Goal: Navigation & Orientation: Go to known website

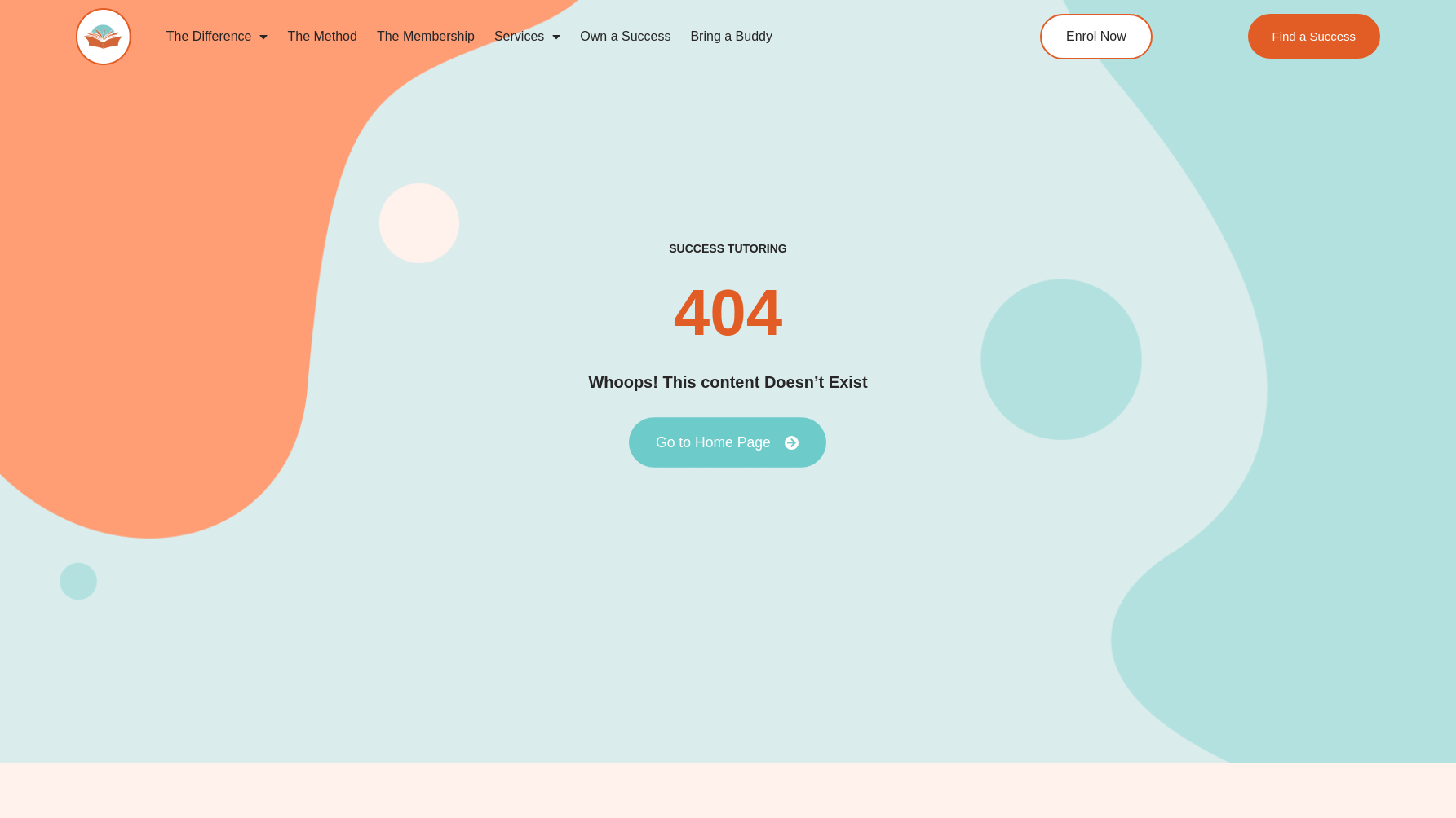
click at [711, 462] on link "Go to Home Page" at bounding box center [727, 444] width 197 height 51
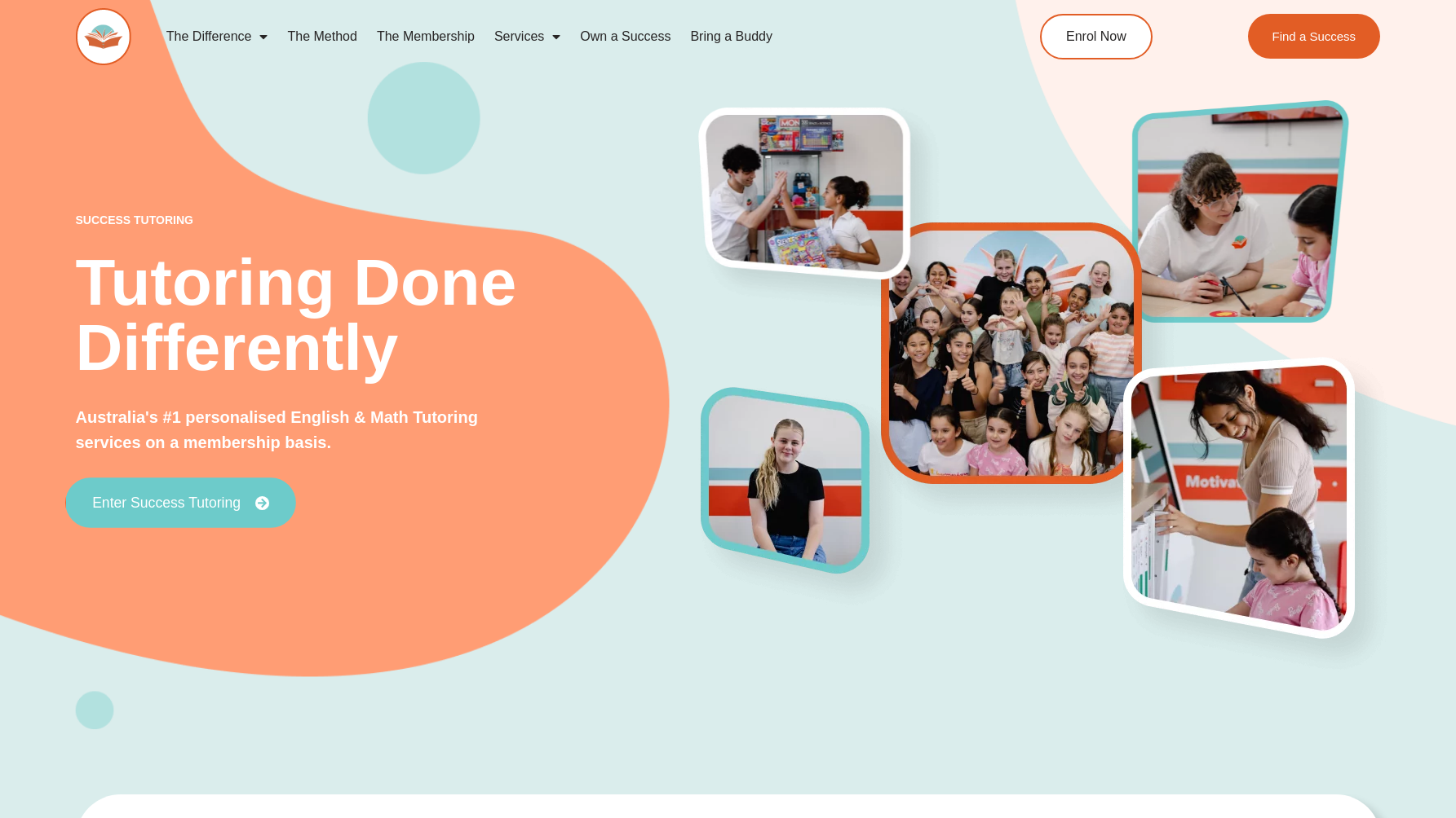
click at [190, 505] on span "Enter Success Tutoring" at bounding box center [166, 503] width 148 height 15
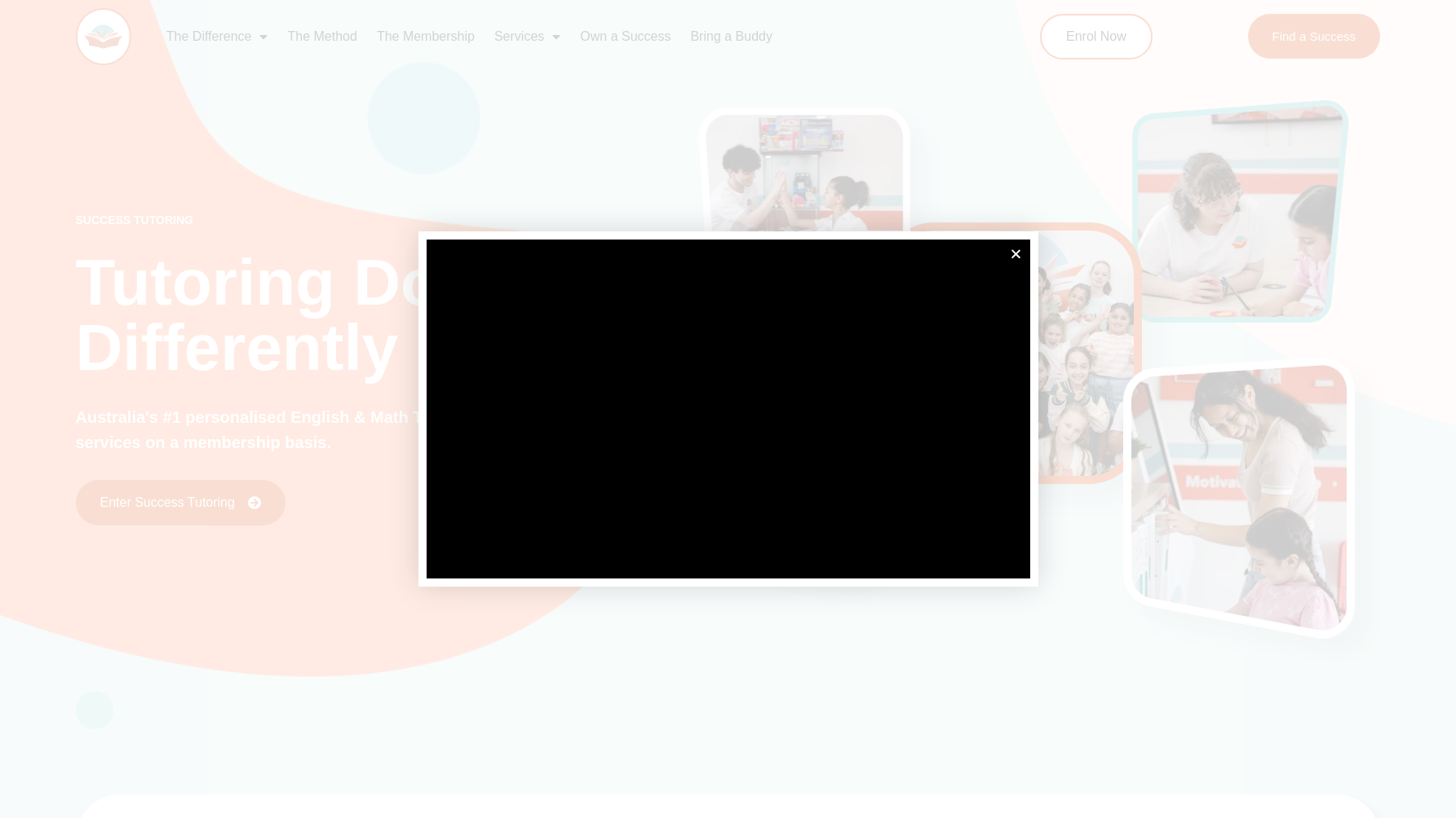
click at [825, 88] on div at bounding box center [728, 409] width 1456 height 818
